Goal: Transaction & Acquisition: Download file/media

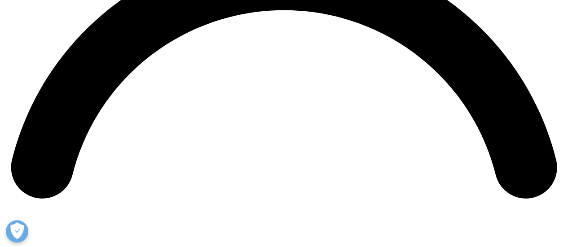
scroll to position [1208, 0]
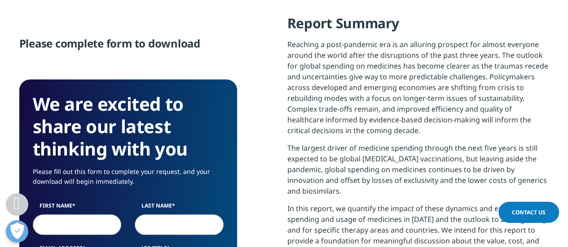
scroll to position [539, 0]
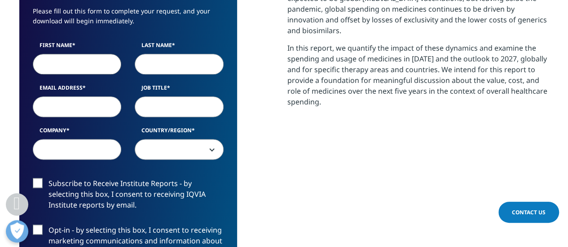
click at [83, 66] on input "First Name" at bounding box center [77, 64] width 89 height 21
type input "[PERSON_NAME]"
type input "crusson-[PERSON_NAME]"
type input "[EMAIL_ADDRESS][DOMAIN_NAME]"
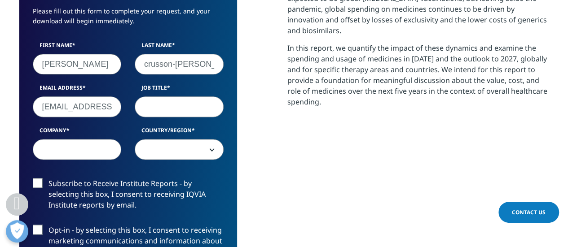
select select "France"
drag, startPoint x: 113, startPoint y: 106, endPoint x: 18, endPoint y: 105, distance: 95.2
click at [18, 105] on section "Please complete form to download We are excited to share our latest thinking wi…" at bounding box center [284, 134] width 568 height 642
type input "[EMAIL_ADDRESS][PERSON_NAME][DOMAIN_NAME]"
click at [158, 114] on input "Job Title" at bounding box center [179, 107] width 89 height 21
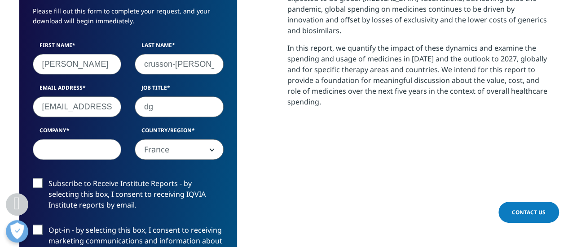
type input "dg"
click at [87, 153] on input "Company" at bounding box center [77, 149] width 89 height 21
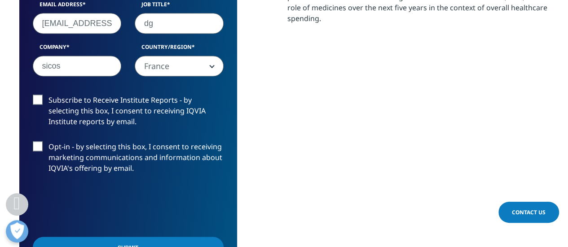
scroll to position [628, 0]
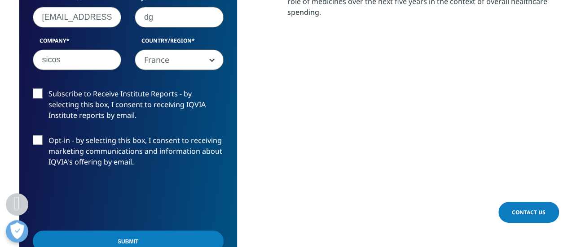
type input "sicos"
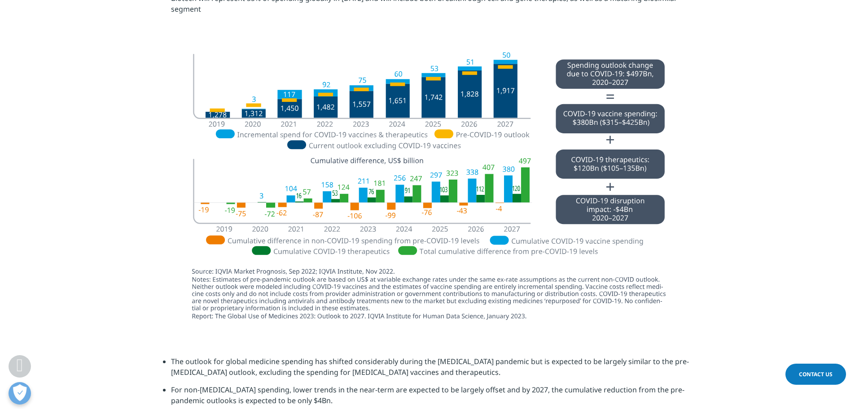
scroll to position [627, 0]
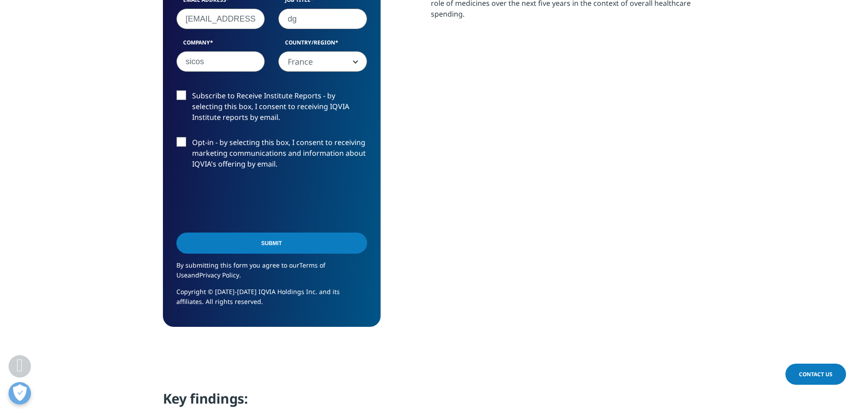
click at [255, 245] on input "Submit" at bounding box center [271, 243] width 191 height 21
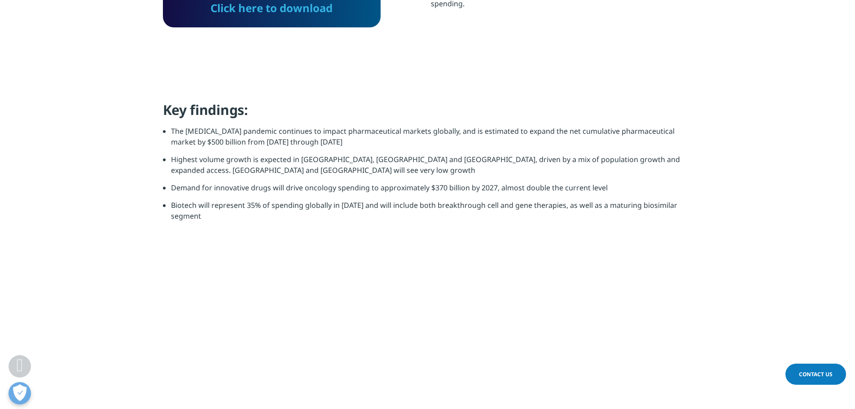
scroll to position [516, 0]
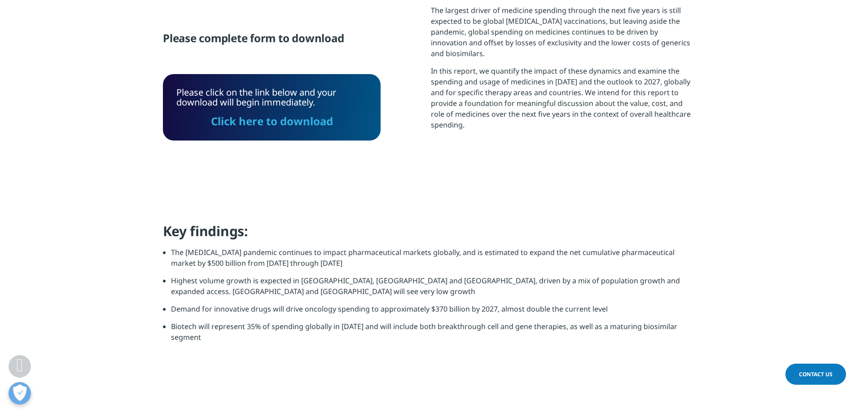
drag, startPoint x: 283, startPoint y: 123, endPoint x: 344, endPoint y: 176, distance: 80.2
click at [283, 123] on link "Click here to download" at bounding box center [272, 121] width 122 height 15
